Goal: Use online tool/utility

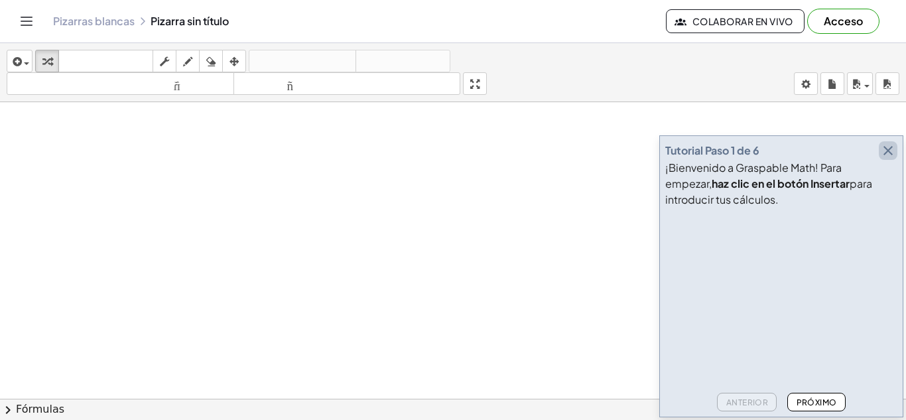
click at [888, 151] on icon "button" at bounding box center [888, 151] width 16 height 16
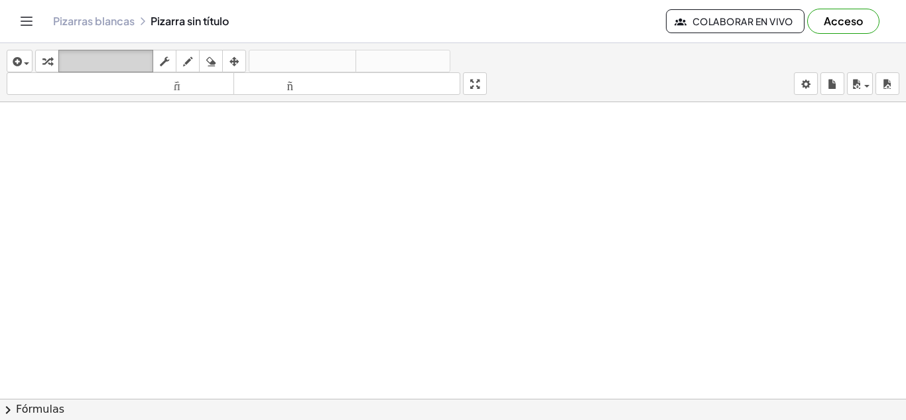
click at [107, 60] on font "teclado" at bounding box center [106, 61] width 88 height 13
click at [129, 88] on font "tamaño_del_formato" at bounding box center [120, 84] width 221 height 13
click at [145, 128] on div at bounding box center [453, 398] width 906 height 593
click at [164, 154] on div at bounding box center [453, 398] width 906 height 593
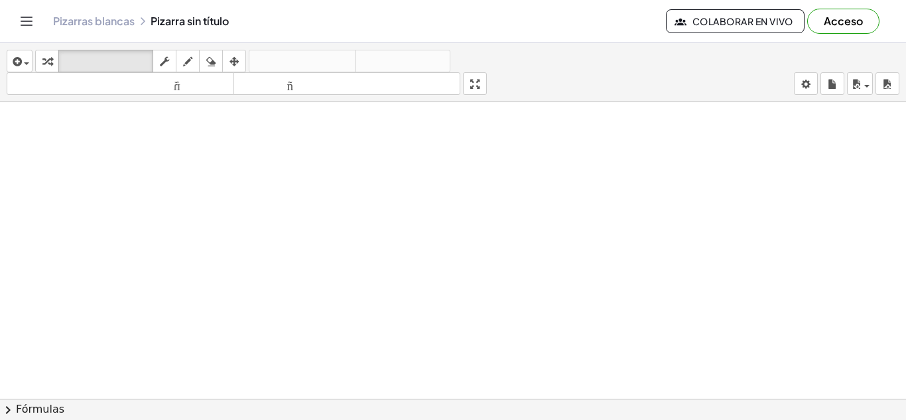
drag, startPoint x: 164, startPoint y: 154, endPoint x: 225, endPoint y: 297, distance: 155.9
drag, startPoint x: 225, startPoint y: 297, endPoint x: 139, endPoint y: 202, distance: 128.6
click at [139, 202] on div at bounding box center [453, 398] width 906 height 593
click at [187, 54] on icon "button" at bounding box center [187, 62] width 9 height 16
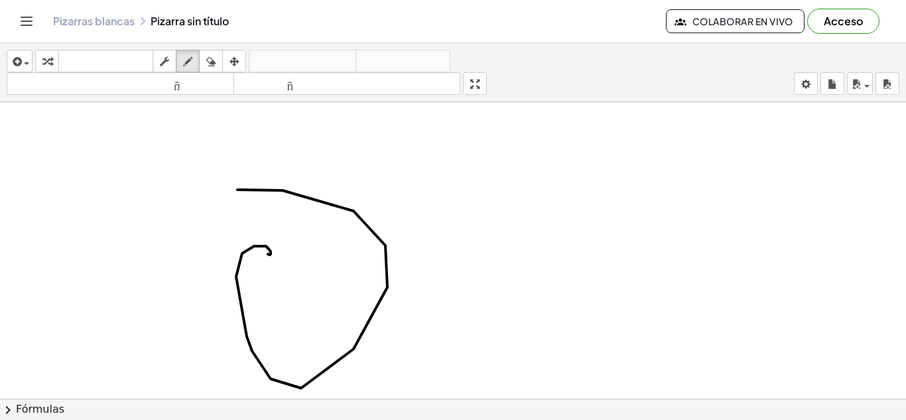
drag, startPoint x: 237, startPoint y: 190, endPoint x: 268, endPoint y: 253, distance: 70.6
click at [268, 253] on div at bounding box center [453, 398] width 906 height 593
click at [32, 406] on font "Fórmulas" at bounding box center [40, 408] width 48 height 13
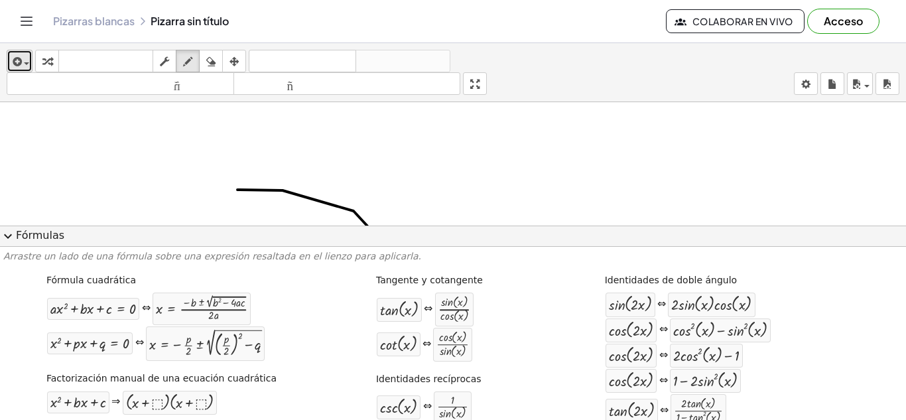
click at [20, 64] on icon "button" at bounding box center [16, 62] width 12 height 16
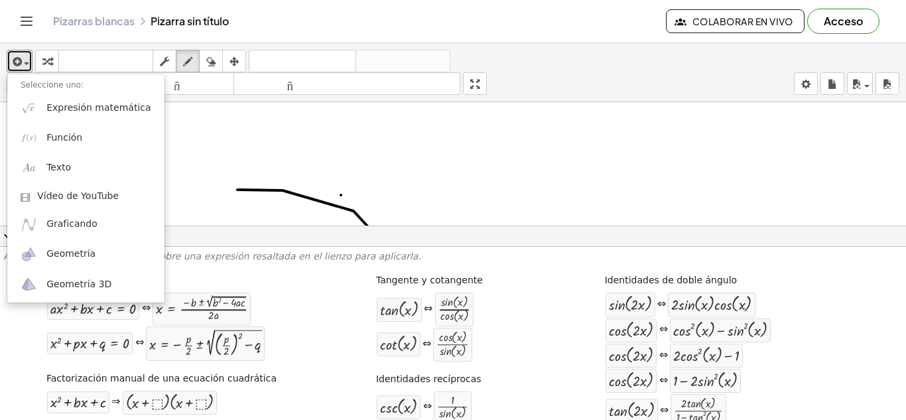
click at [341, 195] on div at bounding box center [453, 250] width 906 height 296
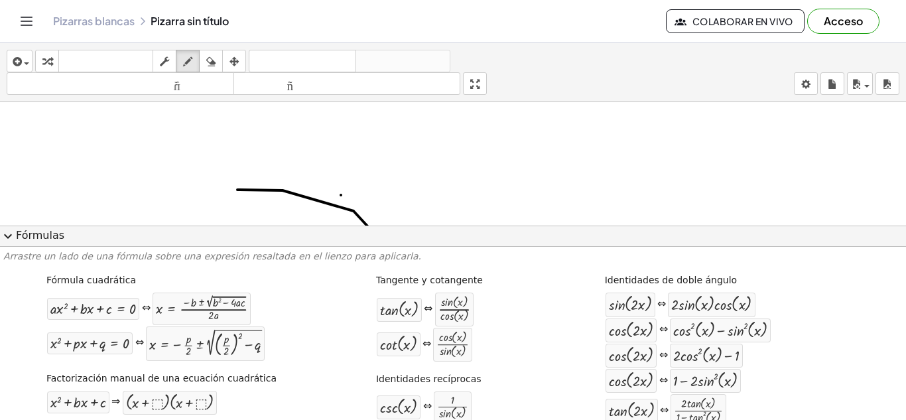
click at [902, 226] on button "expand_more Fórmulas" at bounding box center [453, 235] width 906 height 21
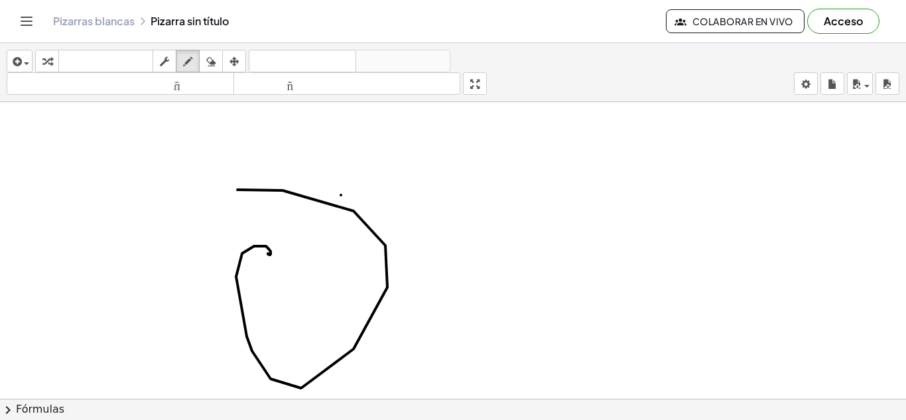
click at [36, 407] on font "Fórmulas" at bounding box center [40, 408] width 48 height 13
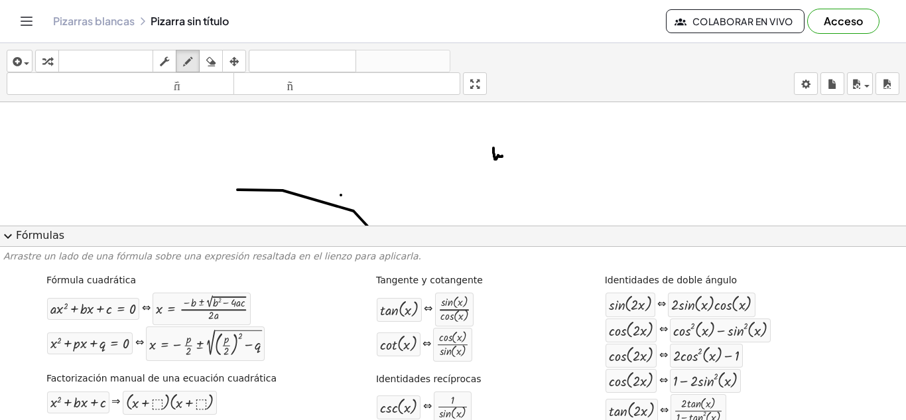
drag, startPoint x: 493, startPoint y: 148, endPoint x: 502, endPoint y: 154, distance: 11.0
click at [502, 154] on div at bounding box center [453, 250] width 906 height 296
